Goal: Navigation & Orientation: Find specific page/section

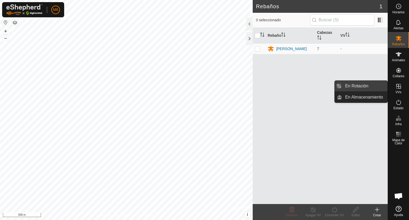
click at [354, 86] on link "En Rotación" at bounding box center [364, 86] width 45 height 11
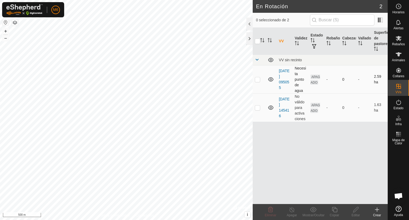
click at [259, 79] on p-checkbox at bounding box center [257, 79] width 5 height 4
drag, startPoint x: 360, startPoint y: 76, endPoint x: 326, endPoint y: 66, distance: 35.0
click at [326, 66] on td "-" at bounding box center [332, 79] width 16 height 28
click at [258, 81] on p-checkbox at bounding box center [257, 79] width 5 height 4
checkbox input "false"
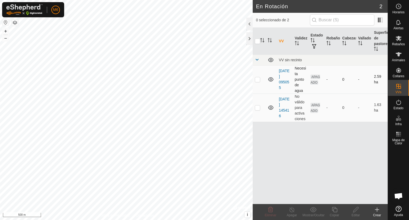
click at [271, 78] on icon at bounding box center [270, 79] width 5 height 4
click at [271, 80] on icon at bounding box center [270, 80] width 5 height 2
click at [271, 78] on icon at bounding box center [270, 79] width 5 height 4
click at [271, 78] on icon at bounding box center [270, 79] width 6 height 6
click at [284, 80] on link "[DATE] 095055" at bounding box center [284, 79] width 11 height 21
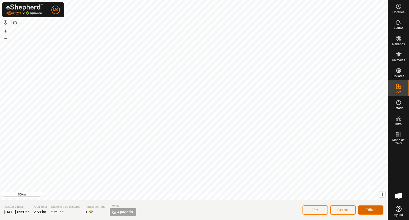
click at [370, 207] on span "Editar" at bounding box center [370, 209] width 11 height 4
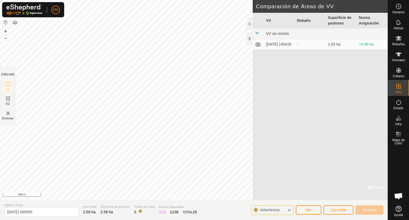
click at [264, 51] on div "VV Rebaño Superficie de pastoreo Nueva Asignación VV sin recinto [DATE] 145416 …" at bounding box center [319, 106] width 135 height 187
click at [271, 46] on td "[DATE] 145416" at bounding box center [279, 44] width 31 height 11
click at [284, 209] on div "Advertencia" at bounding box center [272, 210] width 43 height 10
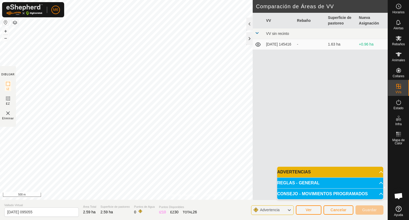
click at [284, 209] on div "Advertencia" at bounding box center [272, 210] width 43 height 10
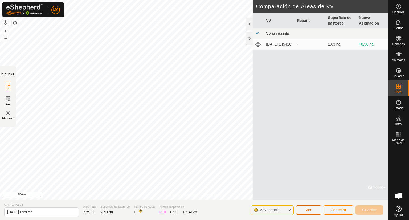
click at [304, 209] on button "Ver" at bounding box center [309, 209] width 26 height 9
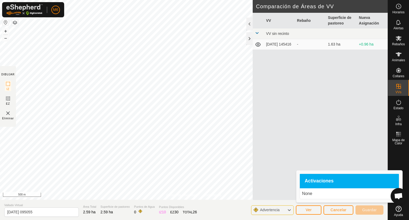
click at [280, 212] on span "Advertencia" at bounding box center [272, 209] width 24 height 7
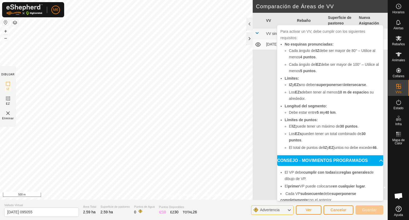
scroll to position [63, 0]
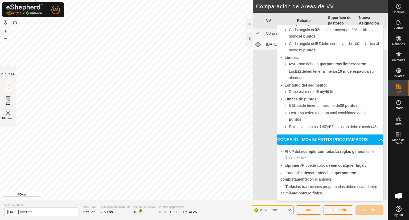
click at [261, 119] on div "VV Rebaño Superficie de pastoreo Nueva Asignación VV sin recinto [DATE] 145416 …" at bounding box center [319, 106] width 135 height 187
click at [6, 85] on rect at bounding box center [8, 84] width 4 height 4
click at [7, 85] on icon at bounding box center [8, 84] width 6 height 6
click at [268, 210] on span "Advertencia" at bounding box center [270, 209] width 20 height 4
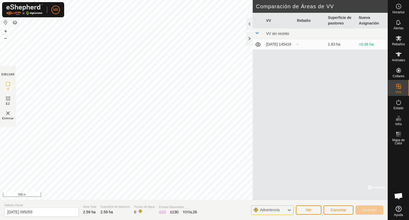
click at [268, 210] on span "Advertencia" at bounding box center [270, 209] width 20 height 4
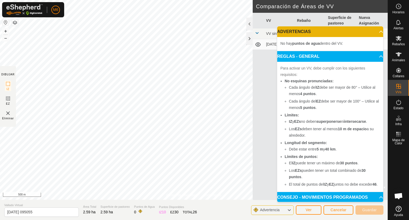
click at [268, 210] on span "Advertencia" at bounding box center [270, 209] width 20 height 4
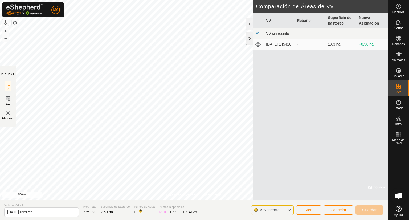
click at [249, 38] on div at bounding box center [249, 38] width 6 height 13
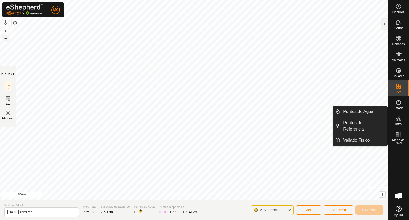
click at [5, 38] on button "–" at bounding box center [5, 38] width 6 height 6
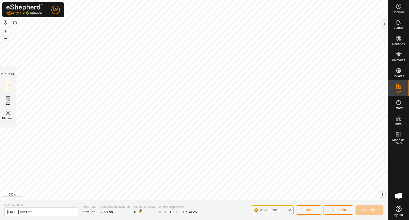
click at [5, 38] on button "–" at bounding box center [5, 38] width 6 height 6
click at [160, 208] on span "Puntos Disponibles" at bounding box center [178, 207] width 38 height 5
drag, startPoint x: 160, startPoint y: 208, endPoint x: 56, endPoint y: 211, distance: 104.3
click at [56, 211] on input "[DATE] 095055" at bounding box center [41, 211] width 74 height 9
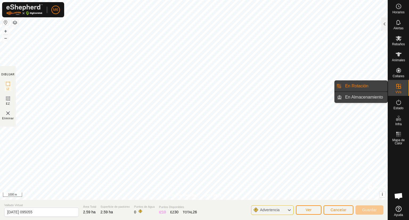
drag, startPoint x: 386, startPoint y: 93, endPoint x: 377, endPoint y: 99, distance: 10.3
click at [377, 99] on link "En Almacenamiento" at bounding box center [364, 97] width 45 height 11
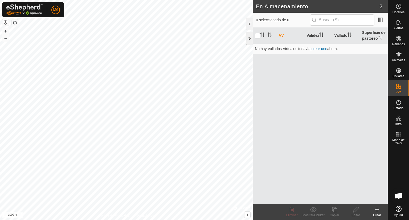
click at [250, 37] on div at bounding box center [249, 38] width 6 height 13
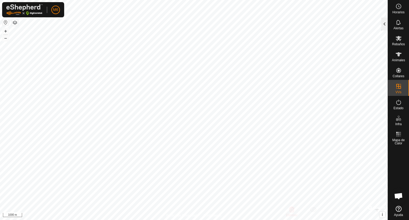
click at [384, 23] on div at bounding box center [384, 24] width 6 height 13
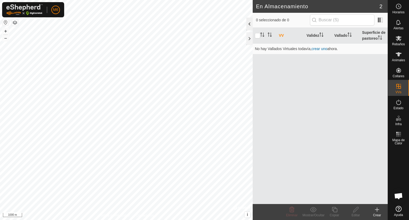
click at [249, 25] on div at bounding box center [249, 24] width 6 height 13
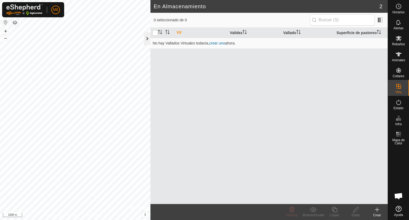
click at [147, 37] on div at bounding box center [147, 38] width 6 height 13
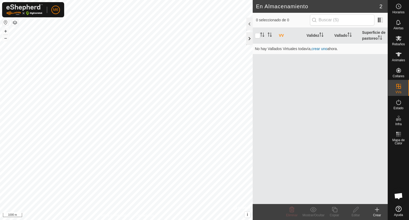
click at [250, 38] on div at bounding box center [249, 38] width 6 height 13
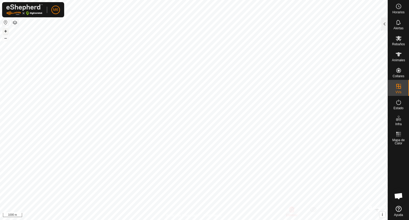
click at [3, 30] on button "+" at bounding box center [5, 31] width 6 height 6
click at [5, 32] on button "+" at bounding box center [5, 31] width 6 height 6
click at [5, 31] on button "+" at bounding box center [5, 31] width 6 height 6
checkbox input "false"
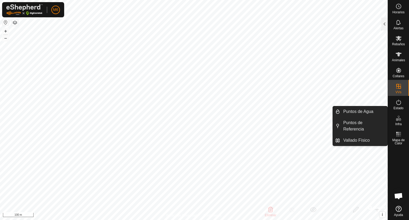
click at [397, 126] on span "Infra" at bounding box center [398, 123] width 6 height 3
click at [362, 111] on link "Puntos de Agua" at bounding box center [363, 111] width 47 height 11
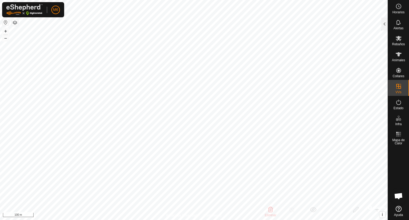
checkbox input "false"
checkbox input "true"
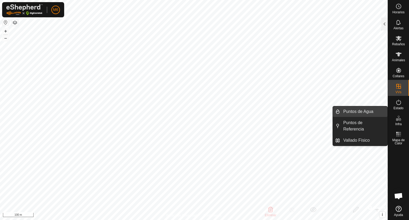
click at [356, 111] on link "Puntos de Agua" at bounding box center [363, 111] width 47 height 11
click at [393, 123] on div "Infra" at bounding box center [398, 120] width 21 height 16
click at [352, 113] on link "Puntos de Agua" at bounding box center [363, 111] width 47 height 11
